Goal: Transaction & Acquisition: Purchase product/service

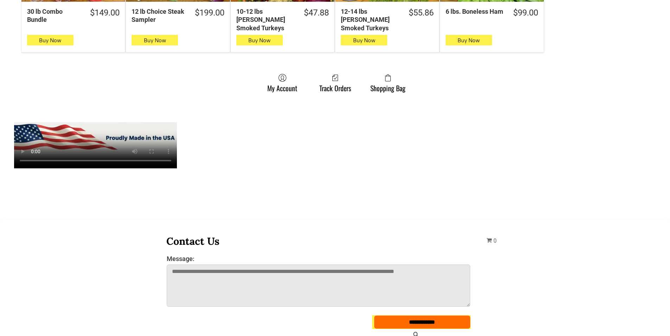
scroll to position [598, 0]
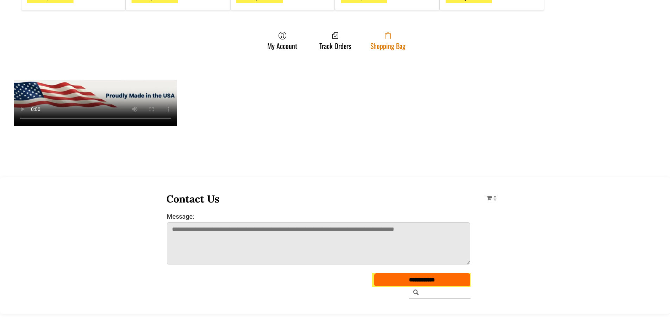
click at [393, 31] on span at bounding box center [387, 35] width 35 height 8
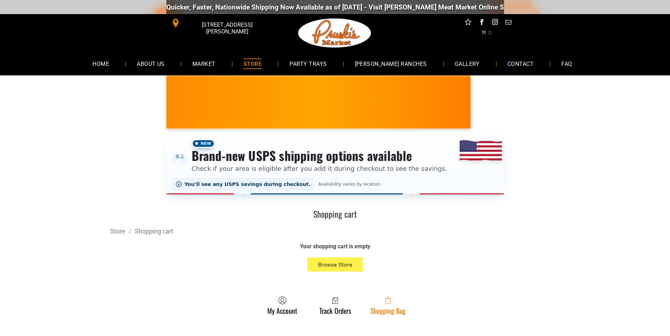
click at [379, 309] on link "Shopping Bag" at bounding box center [388, 305] width 42 height 19
click at [400, 308] on link "Shopping Bag" at bounding box center [388, 305] width 42 height 19
click at [397, 313] on link "Shopping Bag" at bounding box center [388, 305] width 42 height 19
